Goal: Information Seeking & Learning: Learn about a topic

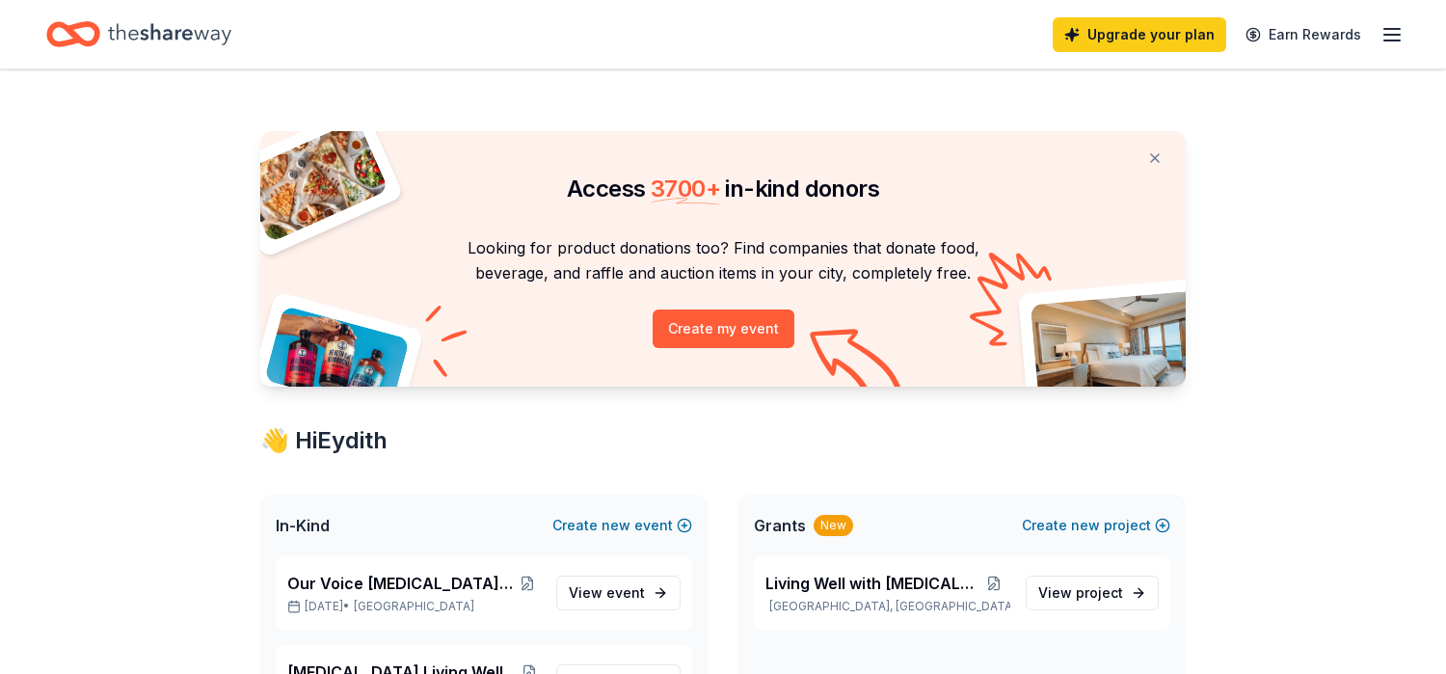
click at [1397, 33] on icon "button" at bounding box center [1392, 34] width 23 height 23
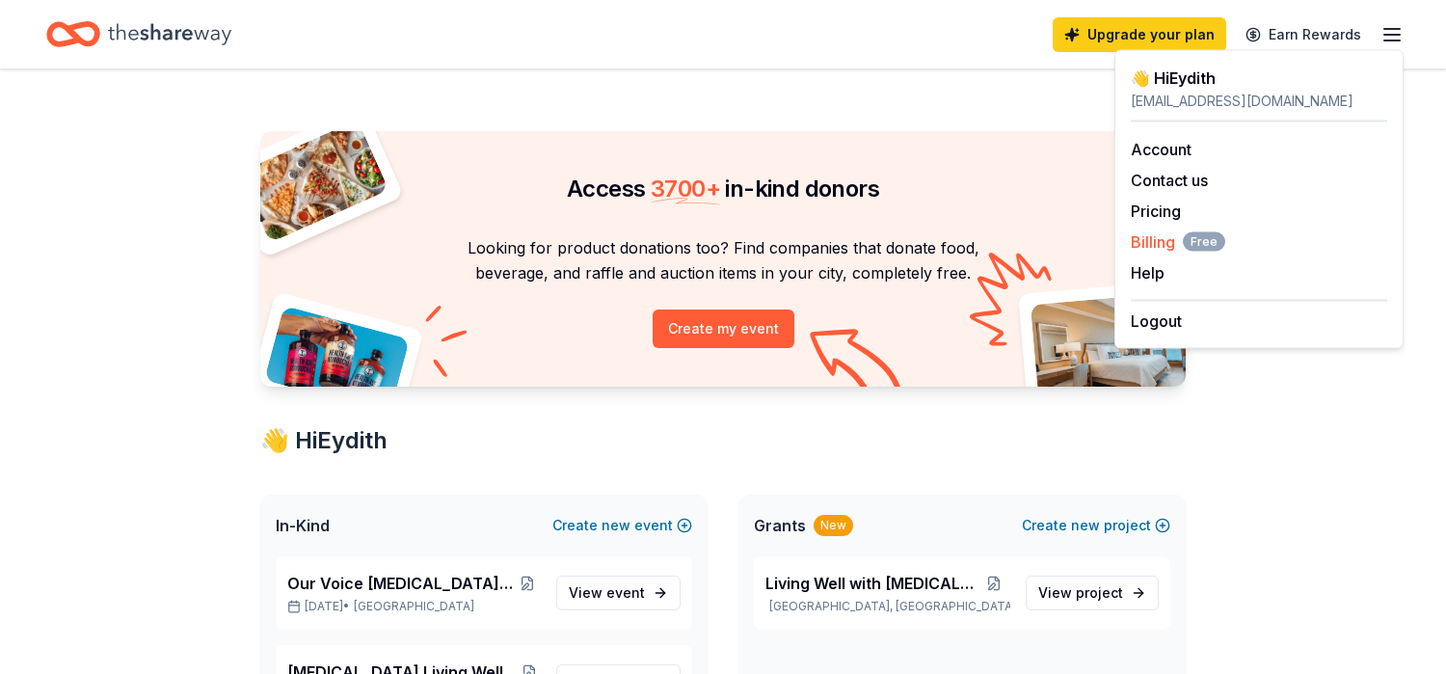
click at [1178, 239] on span "Billing Free" at bounding box center [1178, 241] width 94 height 23
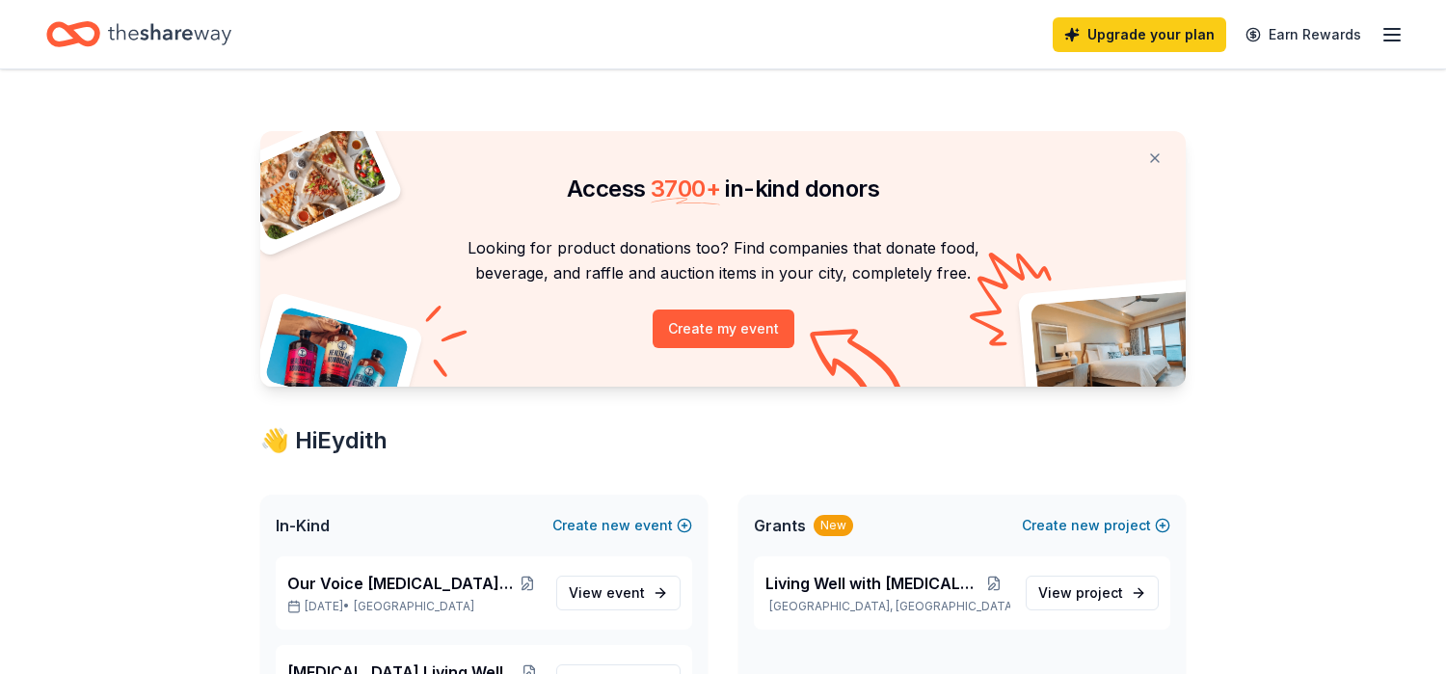
click at [1400, 35] on line "button" at bounding box center [1392, 35] width 15 height 0
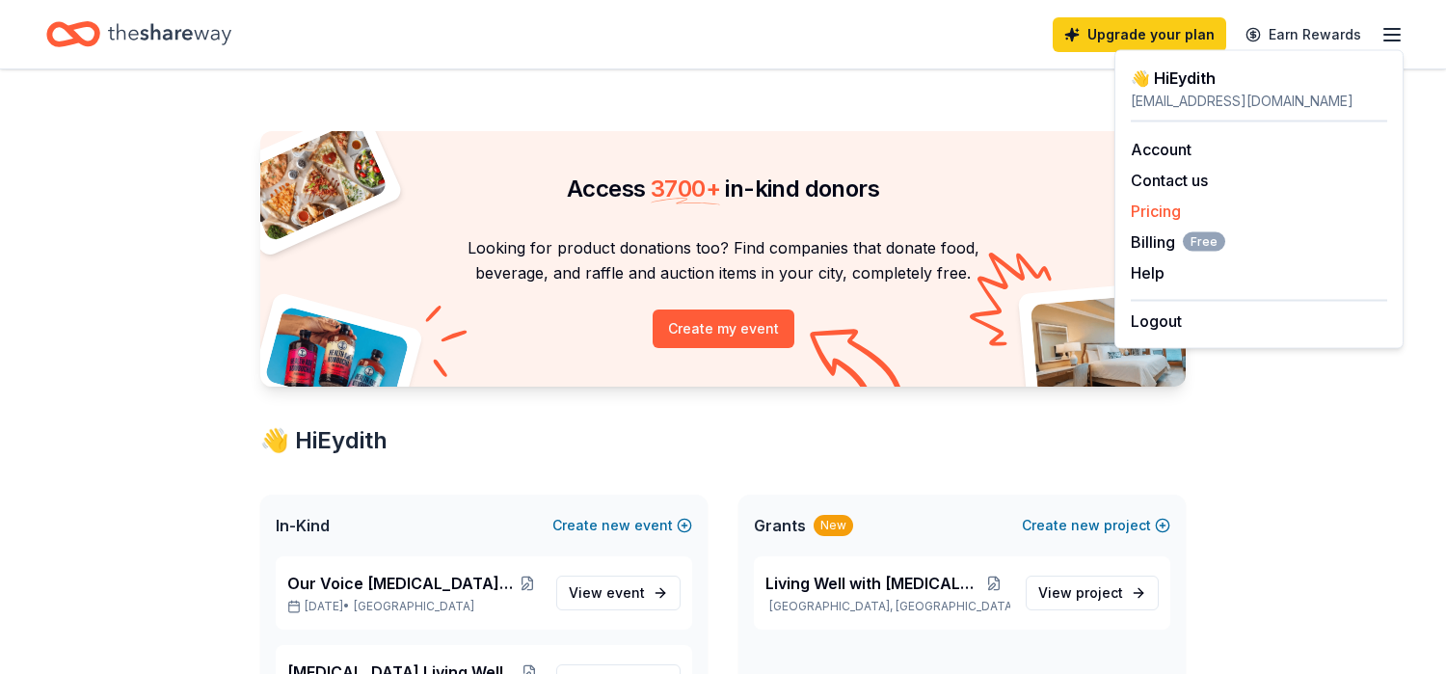
click at [1168, 213] on link "Pricing" at bounding box center [1156, 211] width 50 height 19
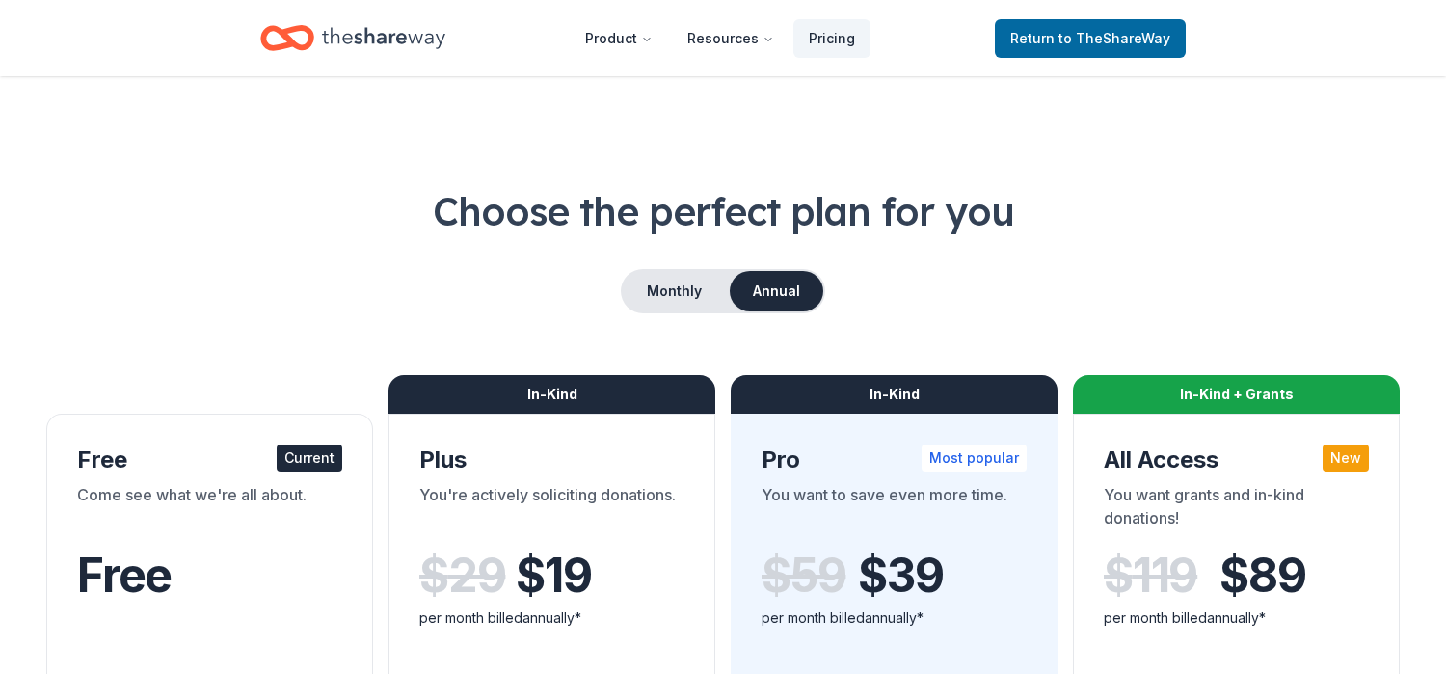
click at [353, 27] on icon "Home" at bounding box center [383, 38] width 123 height 40
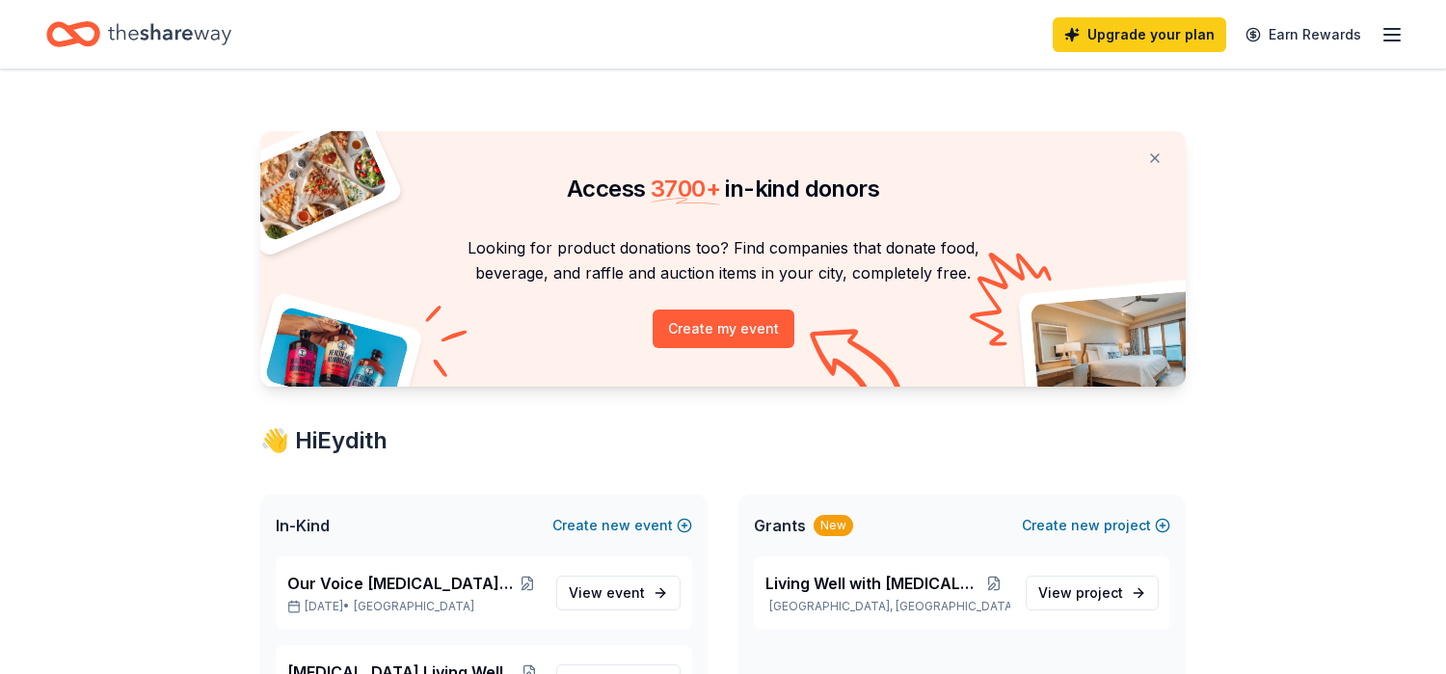
click at [1390, 33] on icon "button" at bounding box center [1392, 34] width 23 height 23
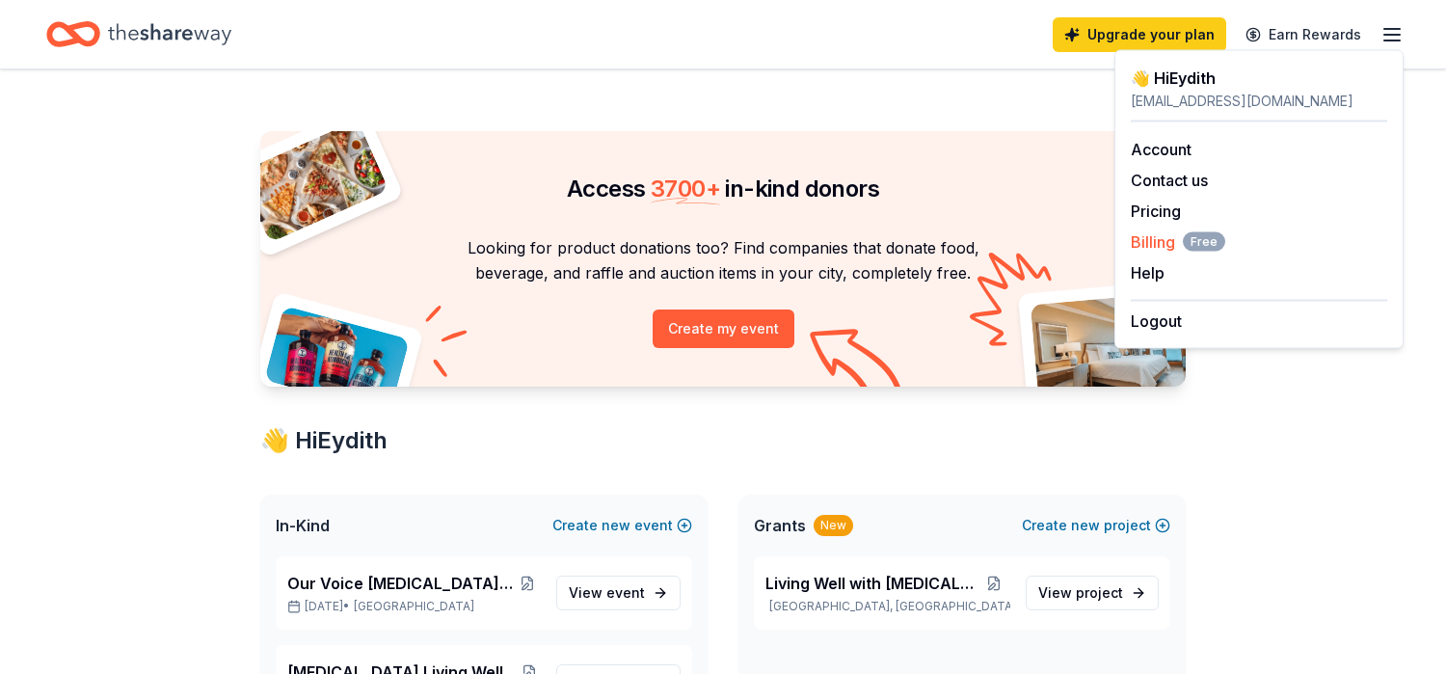
click at [1169, 251] on span "Billing Free" at bounding box center [1178, 241] width 94 height 23
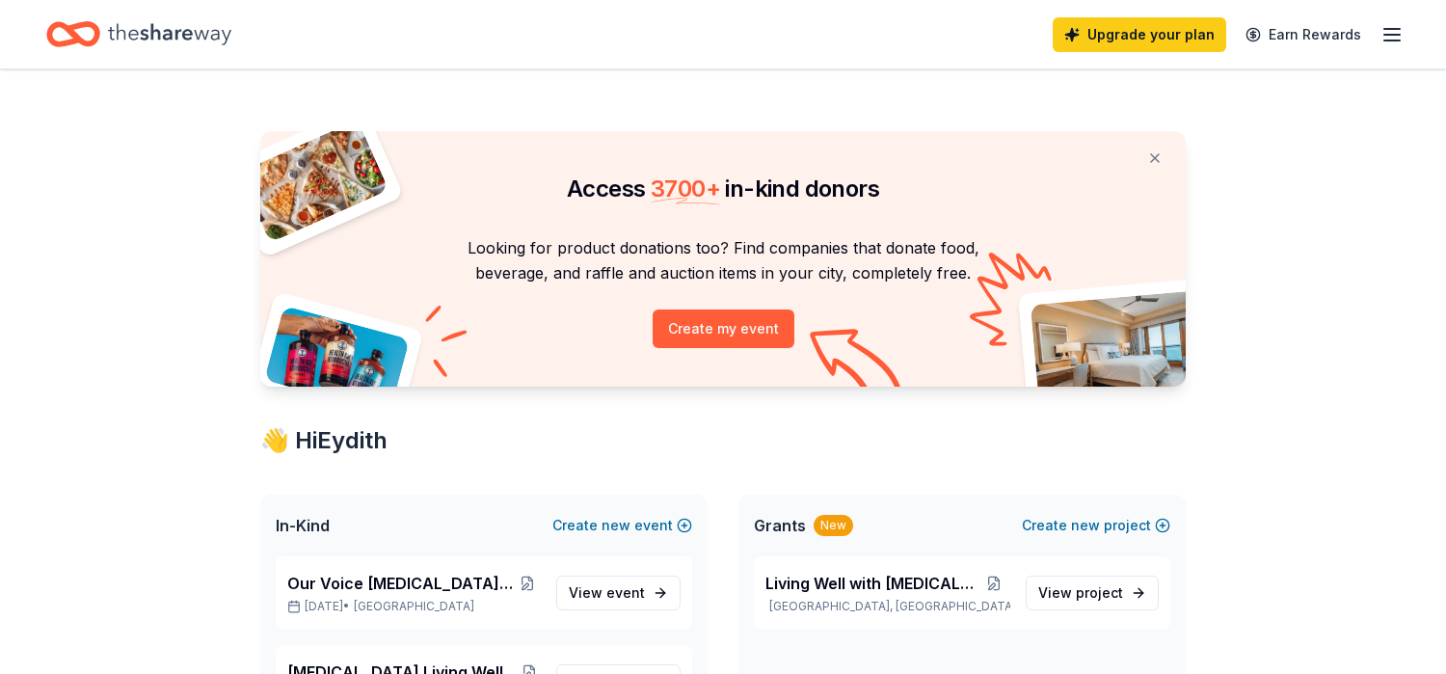
click at [475, 56] on div "Upgrade your plan Earn Rewards" at bounding box center [723, 34] width 1354 height 45
click at [476, 53] on div "Upgrade your plan Earn Rewards" at bounding box center [723, 34] width 1354 height 45
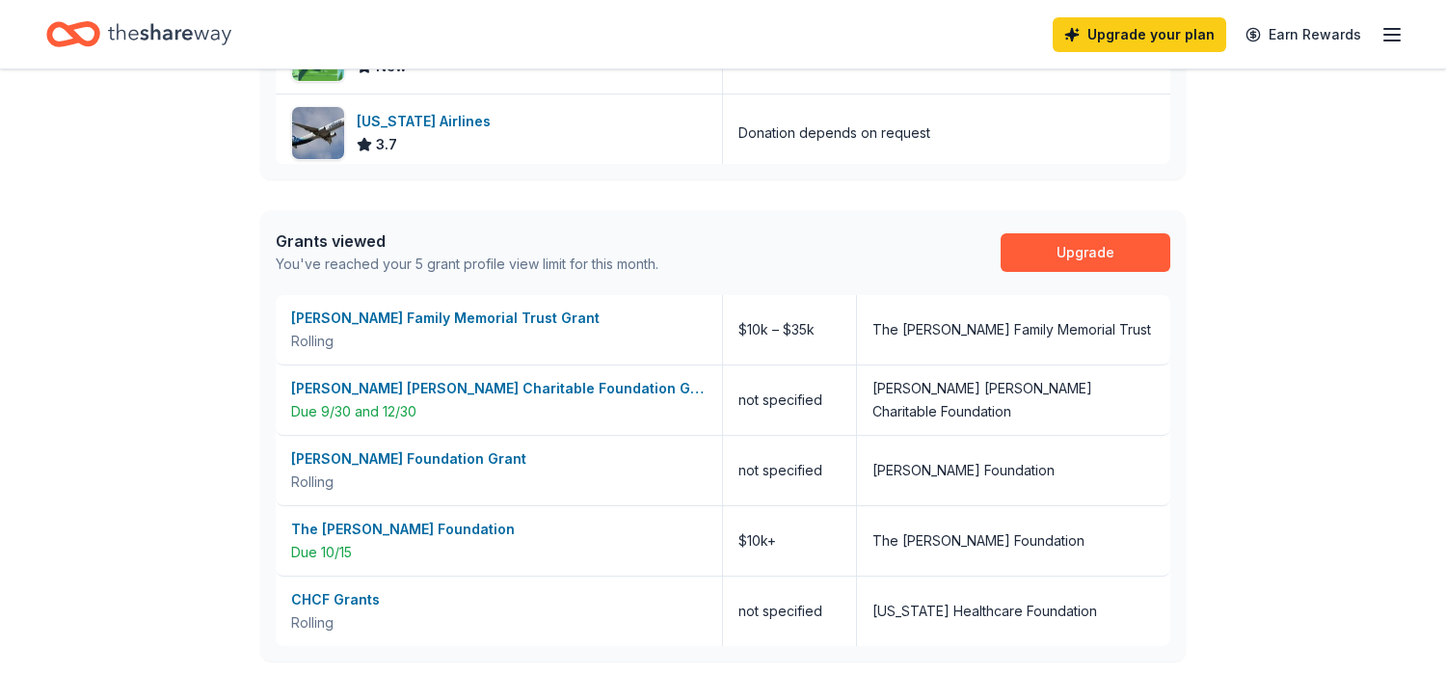
scroll to position [1164, 0]
